Goal: Navigation & Orientation: Go to known website

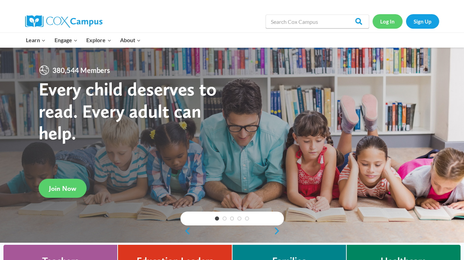
click at [382, 19] on link "Log In" at bounding box center [388, 21] width 30 height 14
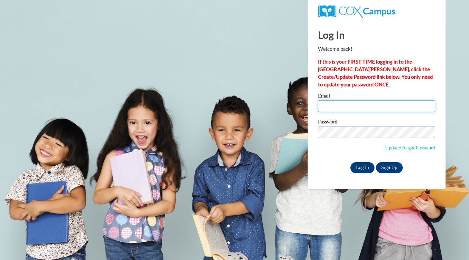
type input "[EMAIL_ADDRESS][DOMAIN_NAME]"
click at [358, 166] on input "Log In" at bounding box center [363, 167] width 24 height 11
